Goal: Obtain resource: Obtain resource

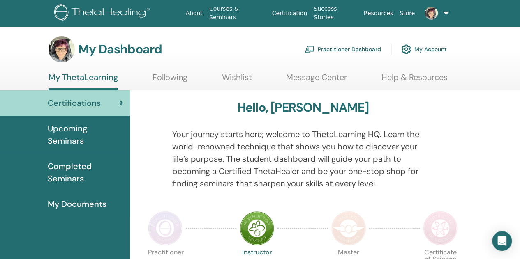
click at [432, 16] on img at bounding box center [431, 13] width 13 height 13
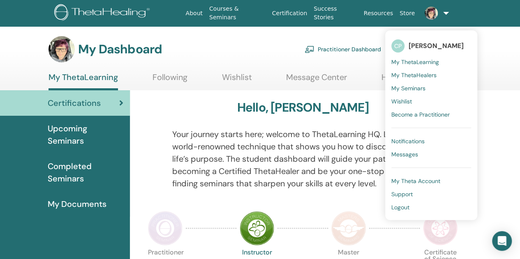
click at [409, 139] on span "Notifications" at bounding box center [407, 141] width 33 height 7
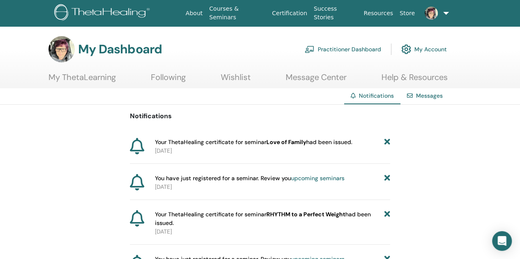
click at [384, 140] on icon at bounding box center [387, 142] width 6 height 9
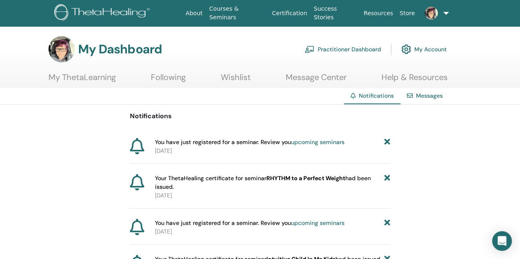
click at [389, 145] on icon at bounding box center [387, 142] width 6 height 9
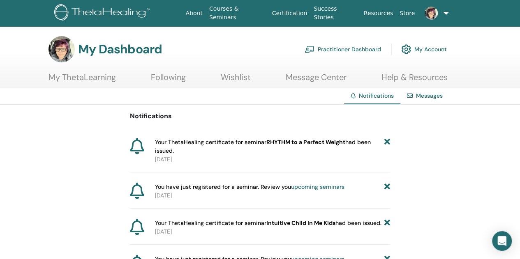
click at [387, 140] on icon at bounding box center [387, 146] width 6 height 17
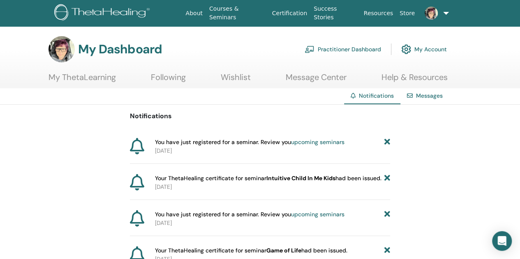
click at [444, 11] on link at bounding box center [434, 13] width 33 height 26
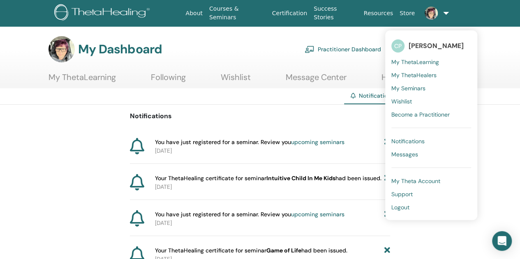
click at [410, 60] on span "My ThetaLearning" at bounding box center [415, 61] width 48 height 7
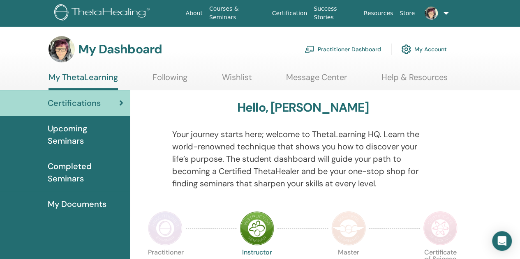
click at [75, 206] on span "My Documents" at bounding box center [77, 204] width 59 height 12
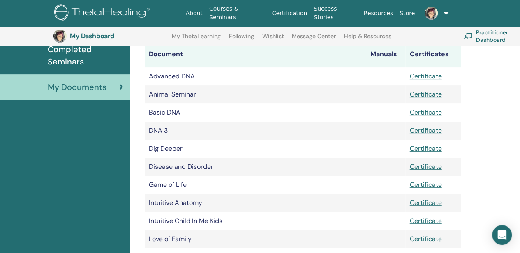
scroll to position [143, 0]
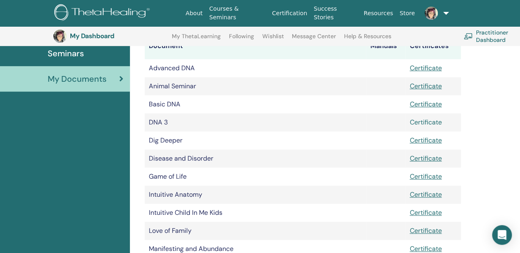
click at [415, 121] on link "Certificate" at bounding box center [425, 122] width 32 height 9
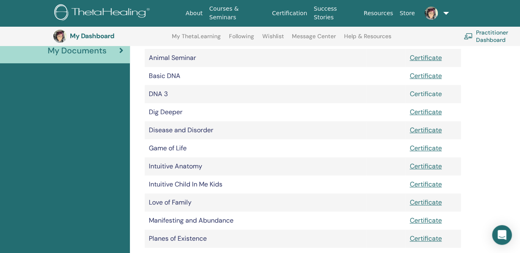
scroll to position [184, 0]
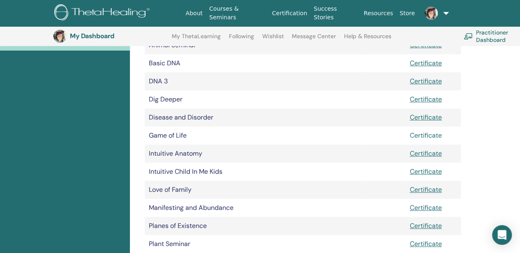
click at [420, 138] on link "Certificate" at bounding box center [425, 135] width 32 height 9
click at [423, 117] on link "Certificate" at bounding box center [425, 117] width 32 height 9
click at [419, 153] on link "Certificate" at bounding box center [425, 153] width 32 height 9
click at [418, 190] on link "Certificate" at bounding box center [425, 189] width 32 height 9
click at [420, 170] on link "Certificate" at bounding box center [425, 171] width 32 height 9
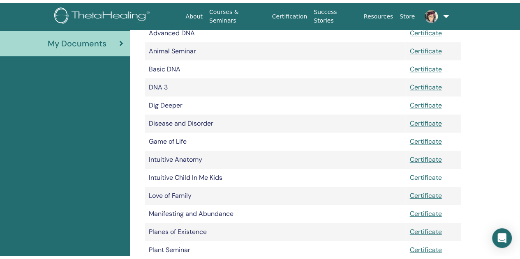
scroll to position [0, 0]
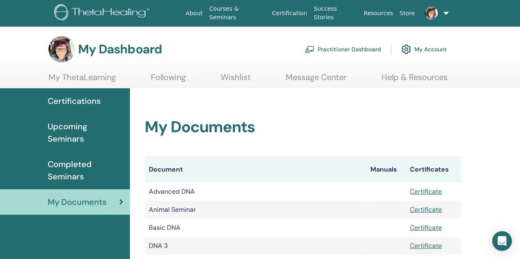
click at [403, 76] on link "Help & Resources" at bounding box center [414, 80] width 66 height 16
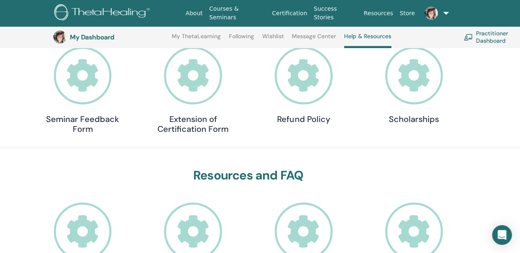
scroll to position [104, 0]
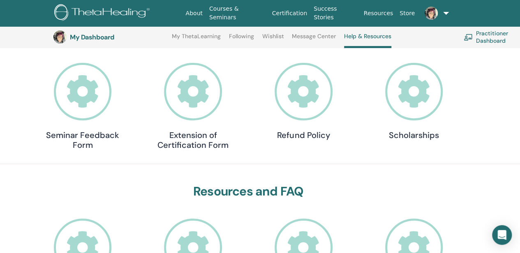
click at [188, 97] on icon at bounding box center [193, 92] width 58 height 58
